Goal: Task Accomplishment & Management: Manage account settings

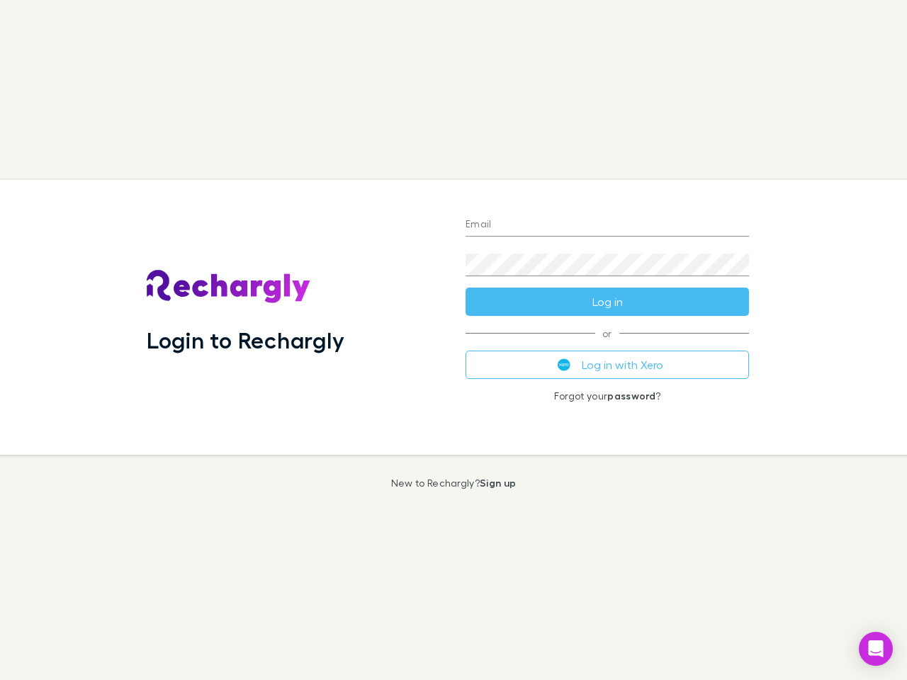
click at [454, 340] on div "Login to Rechargly" at bounding box center [294, 317] width 319 height 275
click at [607, 225] on input "Email" at bounding box center [607, 225] width 283 height 23
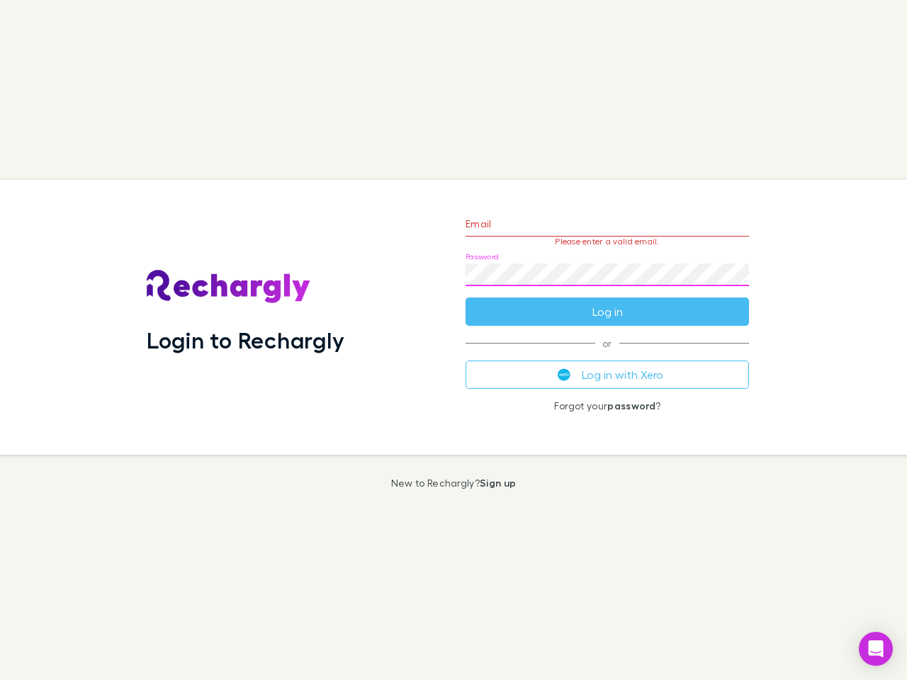
click at [607, 302] on form "Email Please enter a valid email. Password Log in" at bounding box center [607, 264] width 283 height 123
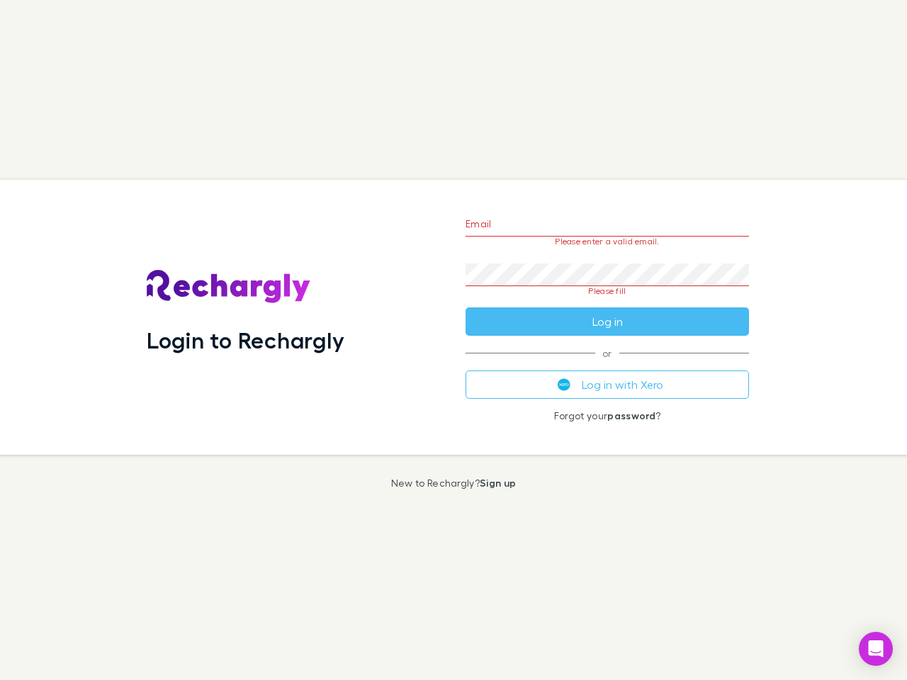
click at [607, 365] on div "Email Please enter a valid email. Password Please fill Log in or Log in with Xe…" at bounding box center [607, 317] width 306 height 275
click at [876, 649] on icon "Open Intercom Messenger" at bounding box center [876, 649] width 15 height 17
